Goal: Information Seeking & Learning: Check status

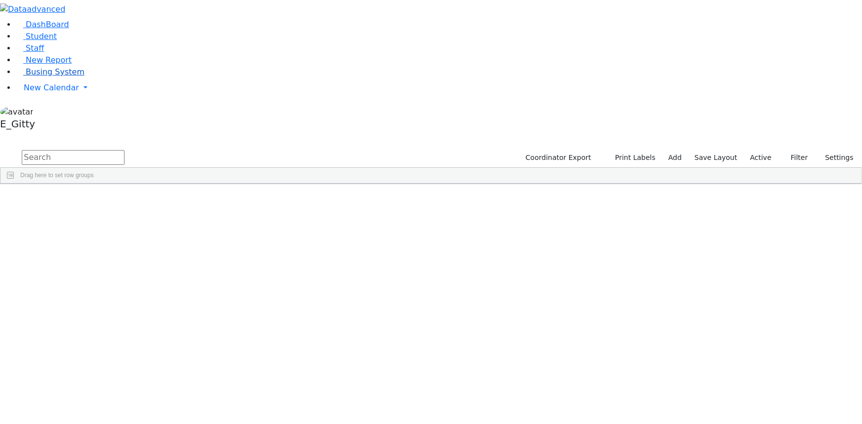
click at [54, 77] on span "Busing System" at bounding box center [55, 71] width 59 height 9
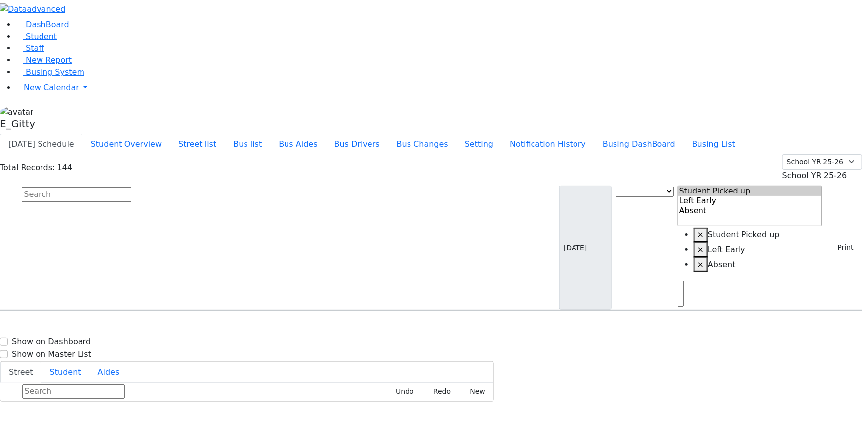
click at [131, 187] on input "text" at bounding box center [77, 194] width 110 height 15
type input "r"
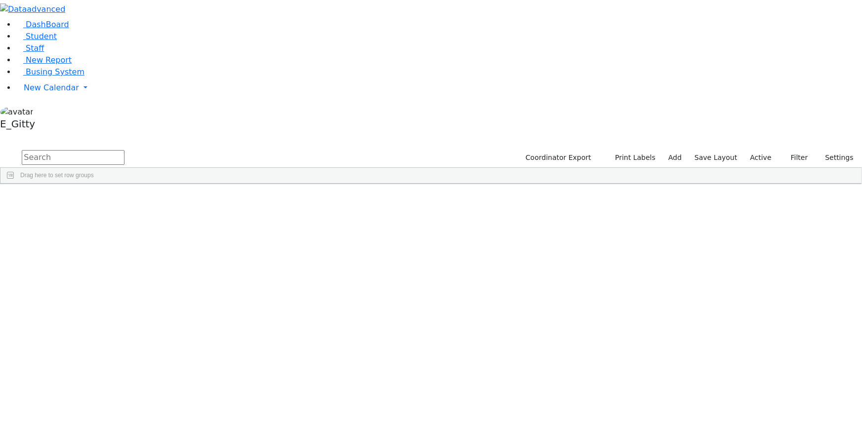
click at [124, 150] on input "text" at bounding box center [73, 157] width 103 height 15
type input "libb"
click at [111, 200] on div "Klein" at bounding box center [83, 206] width 56 height 13
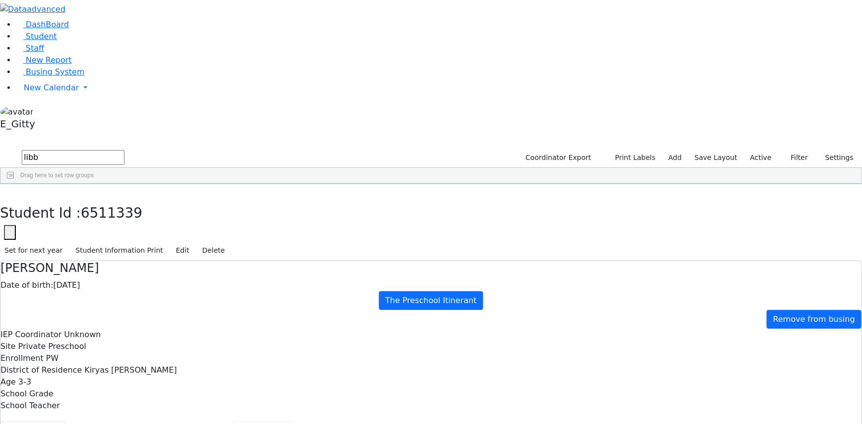
click at [235, 422] on button "Scheduling" at bounding box center [263, 432] width 60 height 21
click at [14, 184] on button "button" at bounding box center [7, 194] width 14 height 21
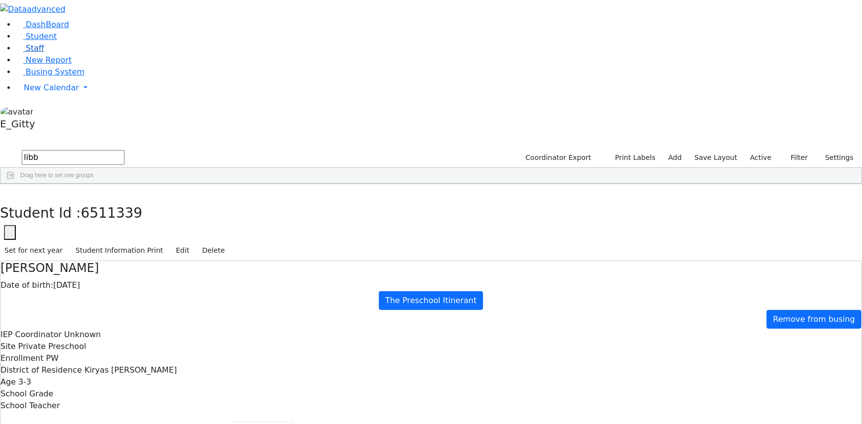
click at [26, 53] on span "Staff" at bounding box center [35, 47] width 18 height 9
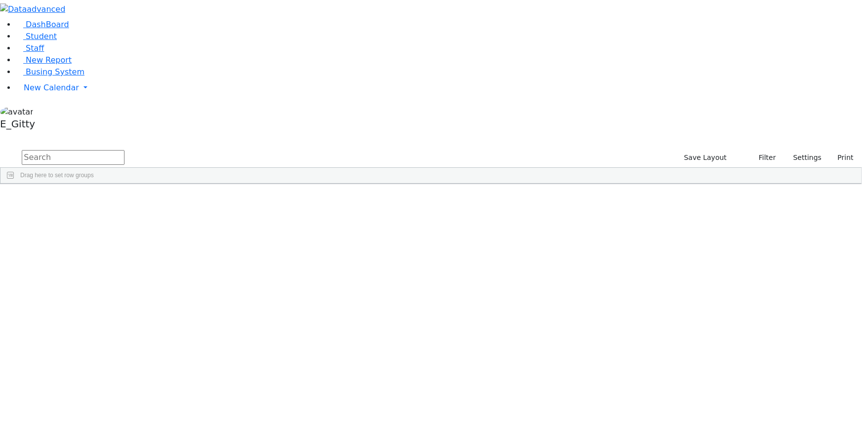
click at [124, 150] on input "text" at bounding box center [73, 157] width 103 height 15
click at [57, 41] on link "Student" at bounding box center [36, 36] width 41 height 9
click at [124, 150] on input "text" at bounding box center [73, 157] width 103 height 15
type input "libb"
click at [111, 200] on div "Klein" at bounding box center [83, 206] width 56 height 13
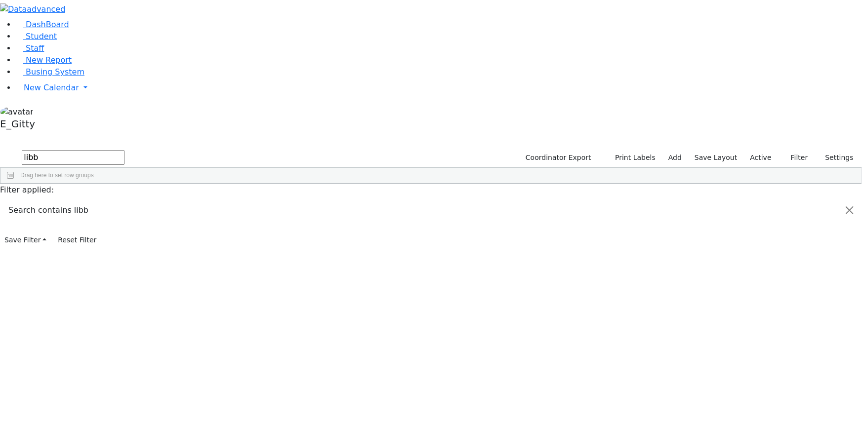
click at [111, 200] on div "Klein" at bounding box center [83, 206] width 56 height 13
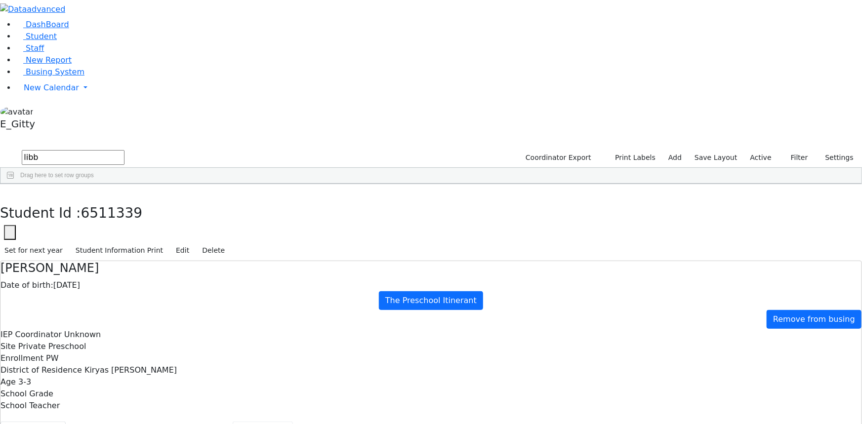
click at [233, 422] on button "Scheduling" at bounding box center [263, 432] width 60 height 21
click at [14, 184] on button "button" at bounding box center [7, 194] width 14 height 21
click at [54, 77] on span "Busing System" at bounding box center [55, 71] width 59 height 9
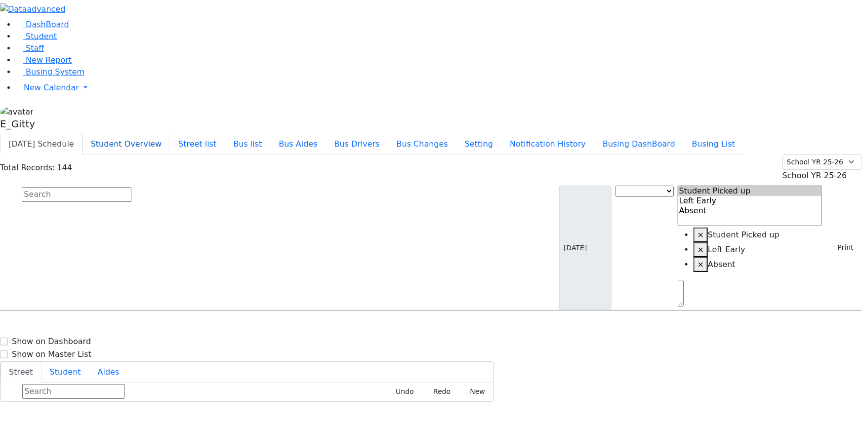
click at [170, 134] on button "Student Overview" at bounding box center [125, 144] width 87 height 21
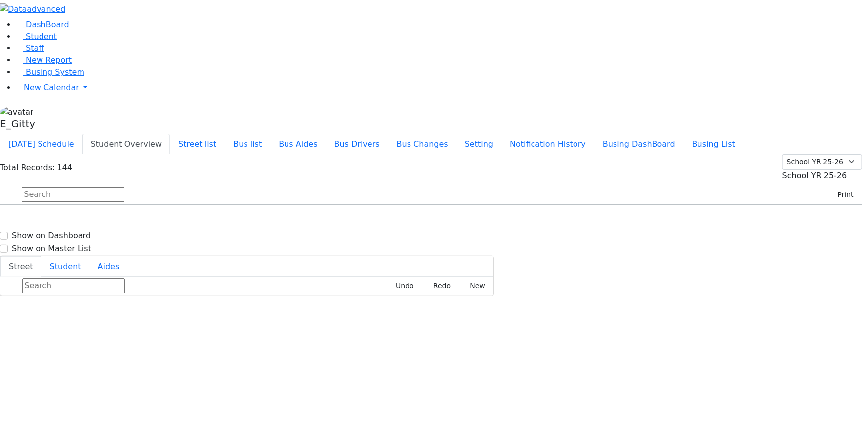
scroll to position [359, 0]
click at [82, 134] on button "Student Overview" at bounding box center [125, 144] width 87 height 21
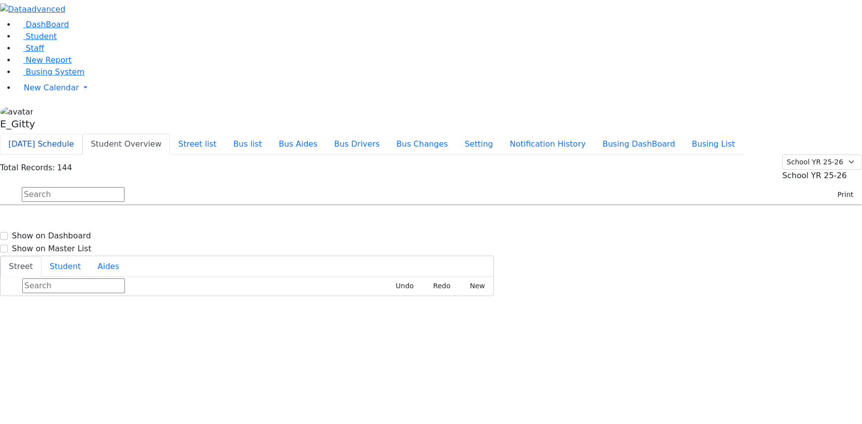
click at [82, 134] on button "Today's Schedule" at bounding box center [41, 144] width 82 height 21
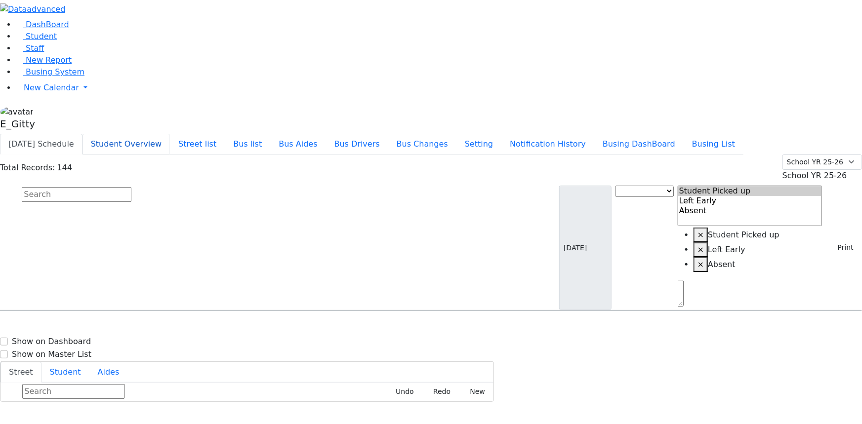
click at [170, 134] on button "Student Overview" at bounding box center [125, 144] width 87 height 21
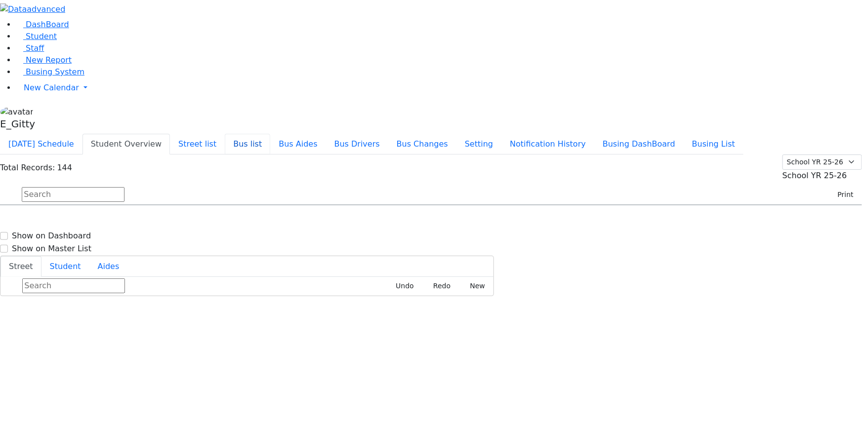
click at [270, 134] on button "Bus list" at bounding box center [247, 144] width 45 height 21
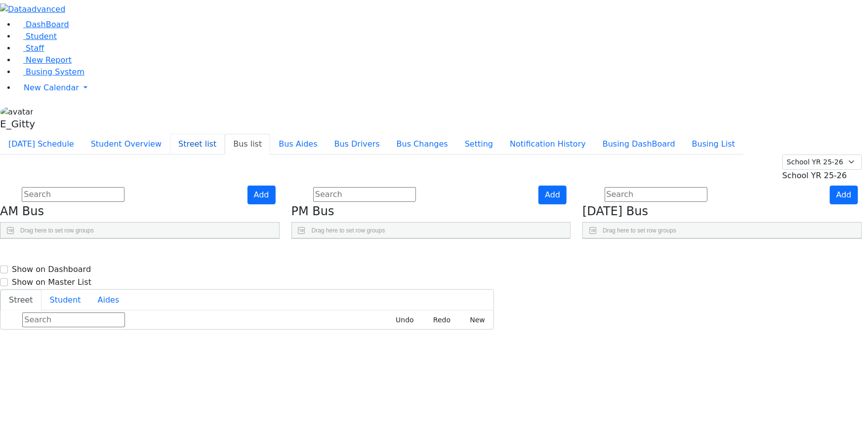
click at [225, 134] on button "Street list" at bounding box center [197, 144] width 55 height 21
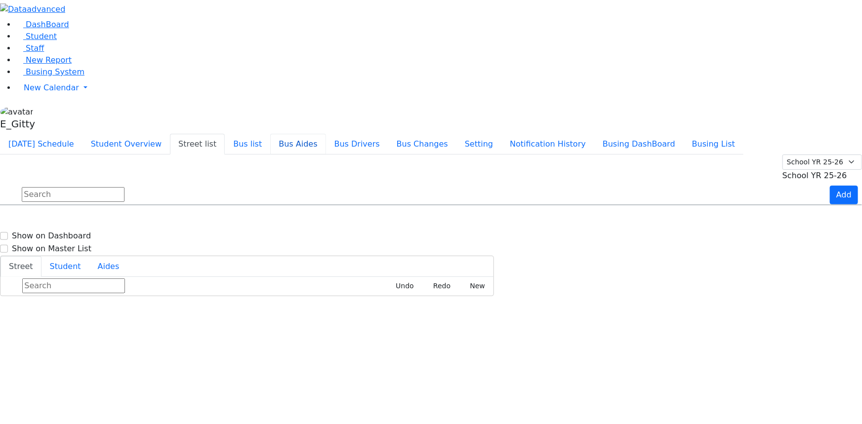
click at [325, 134] on button "Bus Aides" at bounding box center [297, 144] width 55 height 21
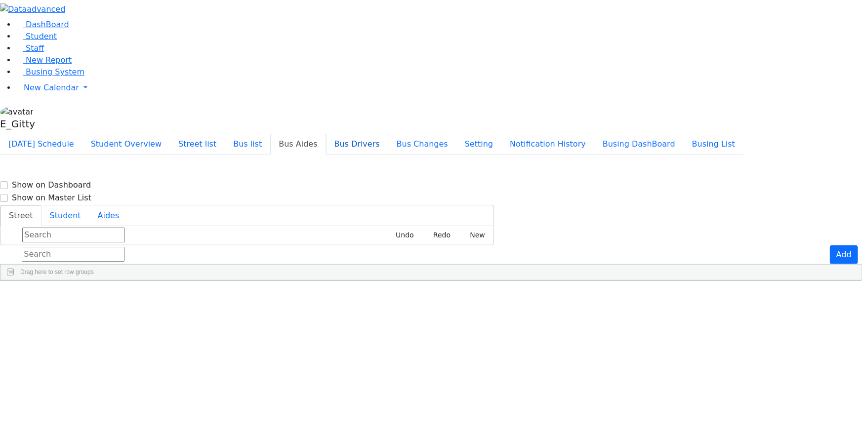
click at [388, 134] on button "Bus Drivers" at bounding box center [357, 144] width 62 height 21
click at [456, 134] on button "Bus Changes" at bounding box center [422, 144] width 68 height 21
click at [501, 134] on li "Setting" at bounding box center [478, 144] width 45 height 20
drag, startPoint x: 538, startPoint y: 22, endPoint x: 544, endPoint y: 22, distance: 5.5
click at [543, 134] on div "Today's Schedule Student Overview Street list Bus list Bus Aides Bus Drivers Bu…" at bounding box center [431, 144] width 862 height 21
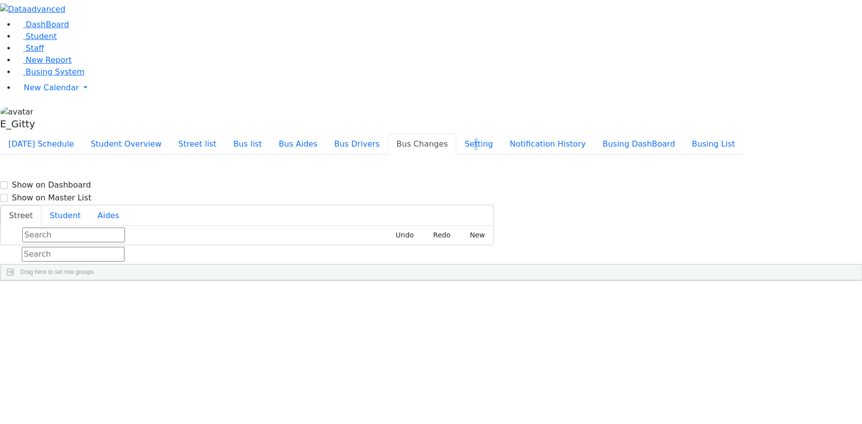
click at [523, 134] on div "Today's Schedule Student Overview Street list Bus list Bus Aides Bus Drivers Bu…" at bounding box center [431, 144] width 862 height 21
click at [581, 134] on button "Notification History" at bounding box center [547, 144] width 93 height 21
click at [683, 134] on div "Today's Schedule Student Overview Street list Bus list Bus Aides Bus Drivers Bu…" at bounding box center [431, 144] width 862 height 21
click at [683, 134] on button "Busing DashBoard" at bounding box center [638, 144] width 89 height 21
